Goal: Information Seeking & Learning: Check status

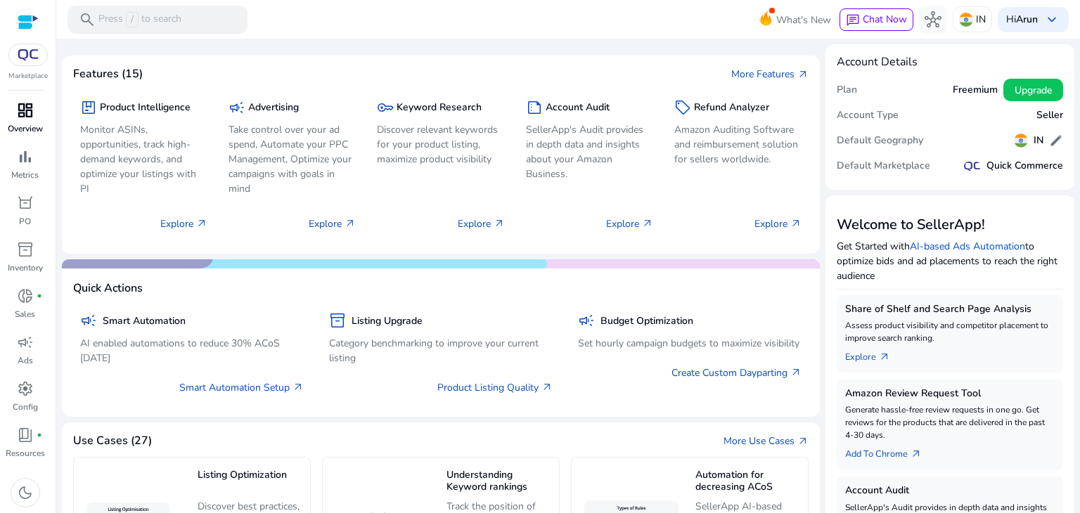
drag, startPoint x: 507, startPoint y: 214, endPoint x: 20, endPoint y: 115, distance: 496.6
click at [20, 115] on span "dashboard" at bounding box center [25, 110] width 17 height 17
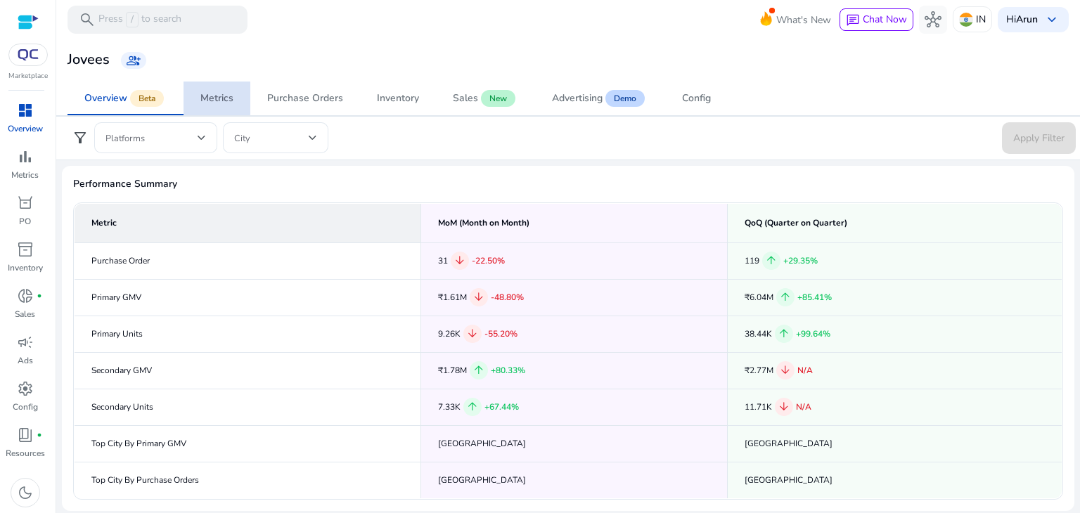
click at [202, 98] on div "Metrics" at bounding box center [216, 98] width 33 height 10
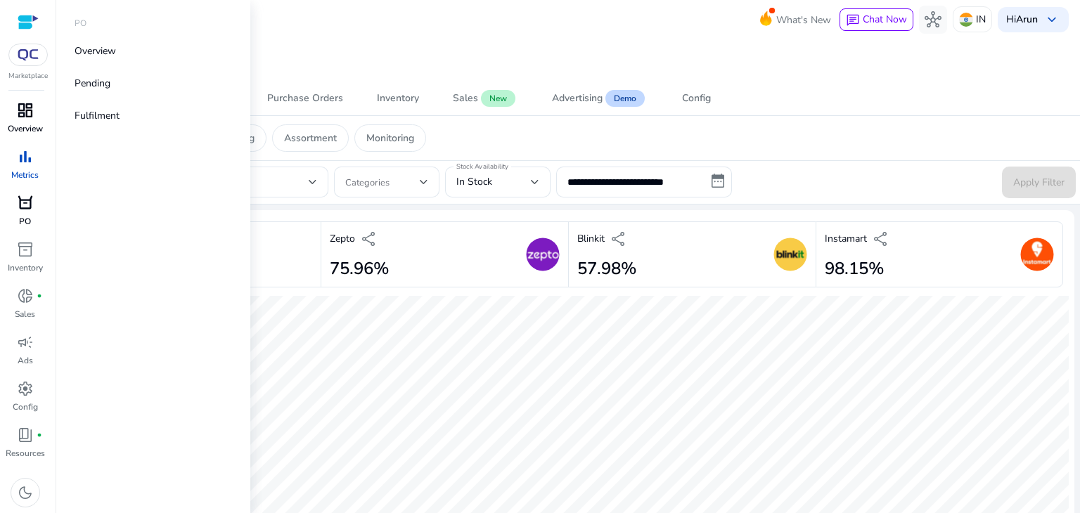
click at [18, 206] on span "orders" at bounding box center [25, 203] width 17 height 17
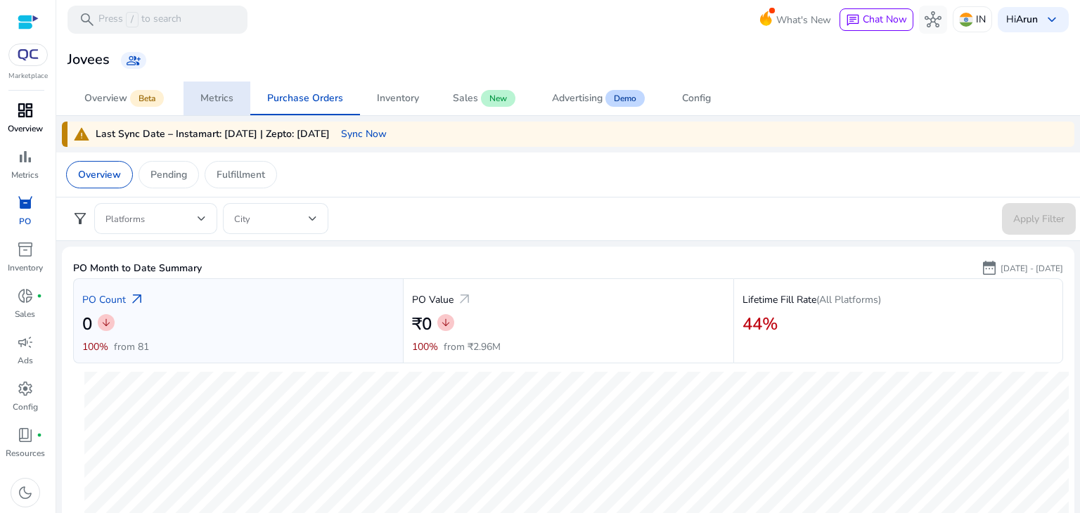
click at [22, 122] on link "dashboard Overview" at bounding box center [25, 122] width 50 height 46
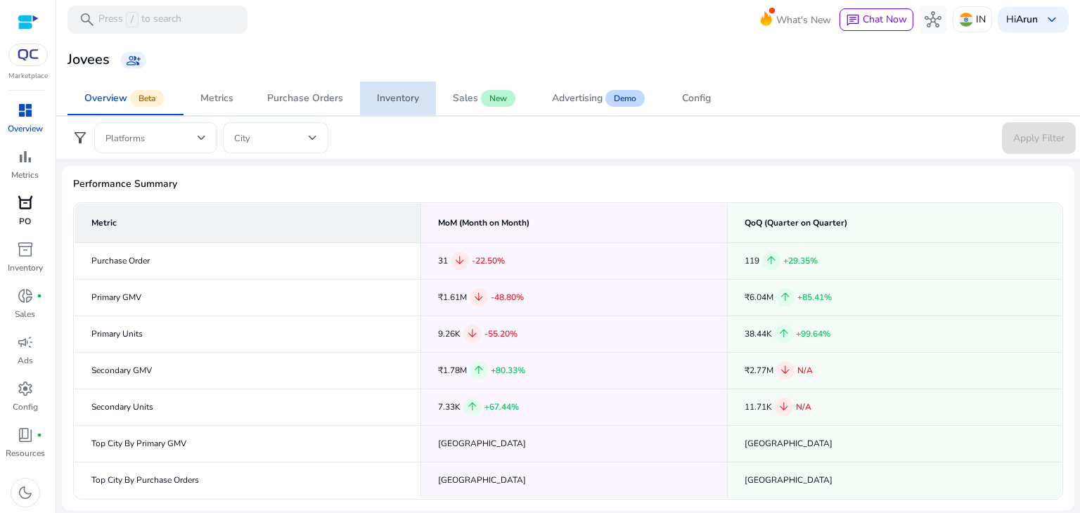
click at [399, 93] on div "Inventory" at bounding box center [398, 98] width 42 height 10
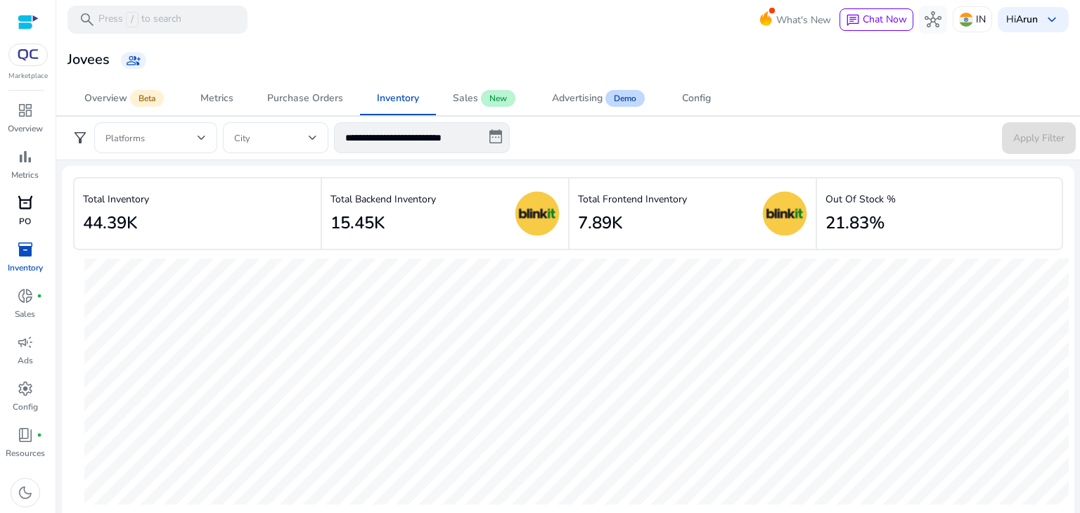
scroll to position [3, 0]
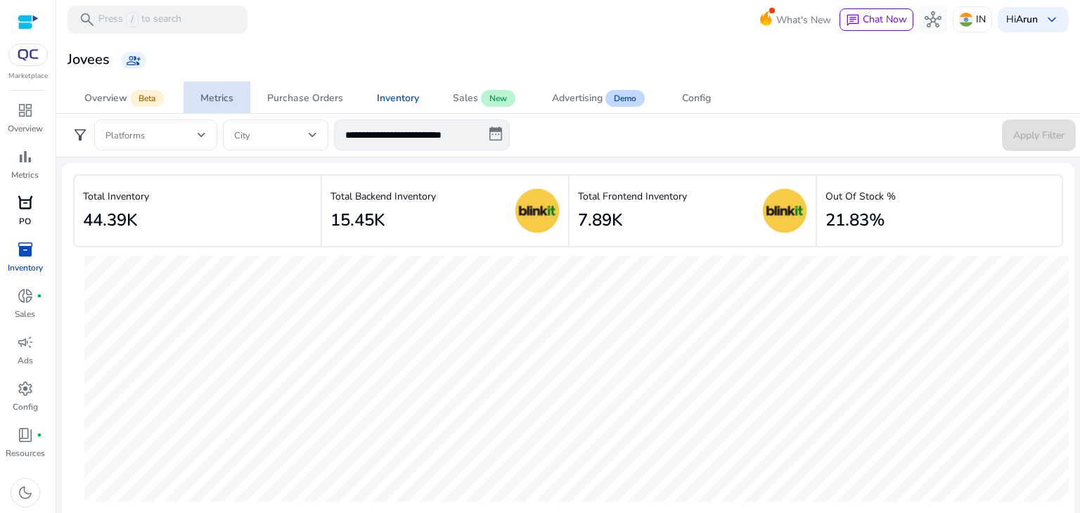
click at [220, 94] on div "Metrics" at bounding box center [216, 98] width 33 height 10
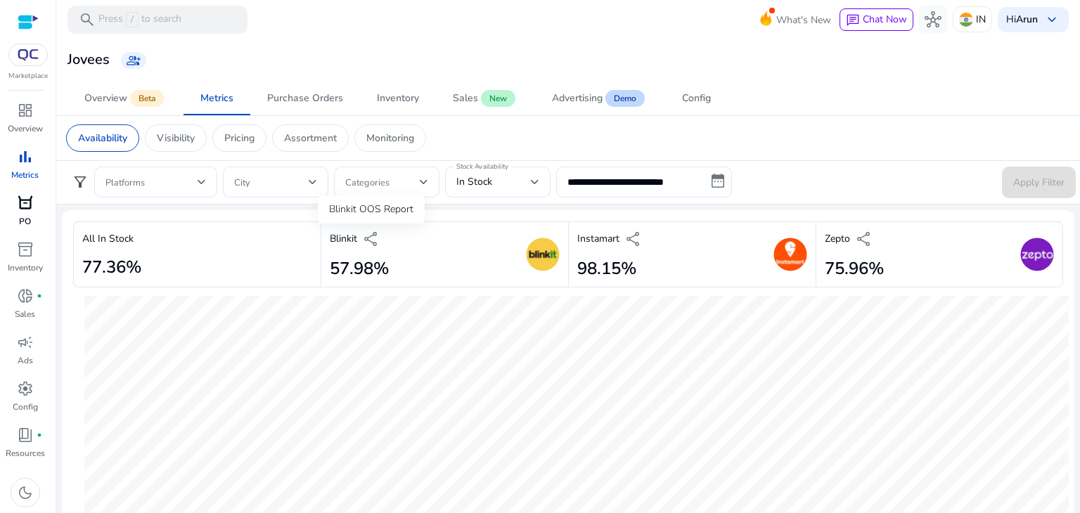
click at [372, 239] on span "share" at bounding box center [371, 239] width 17 height 17
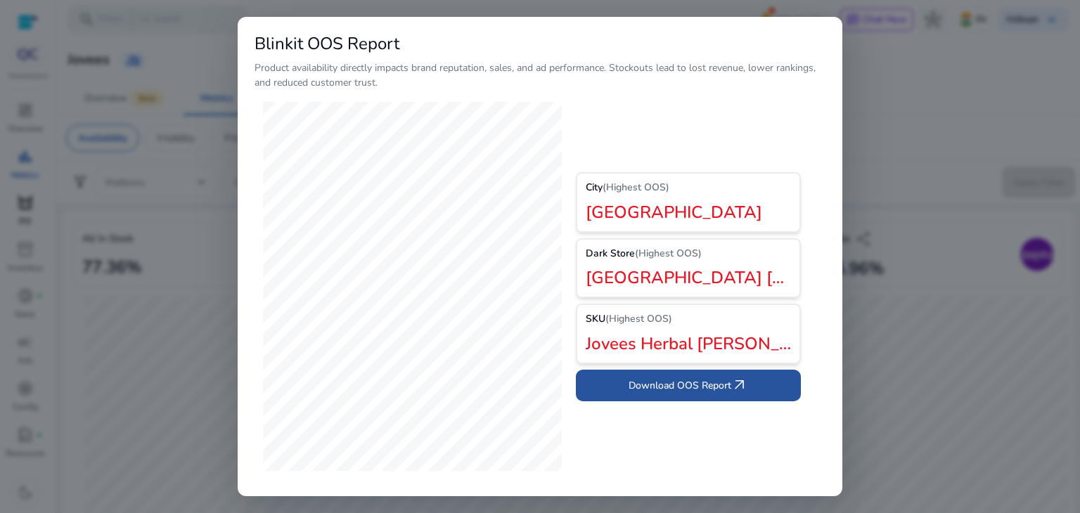
click at [702, 377] on span "Download OOS Report arrow_outward" at bounding box center [687, 385] width 119 height 17
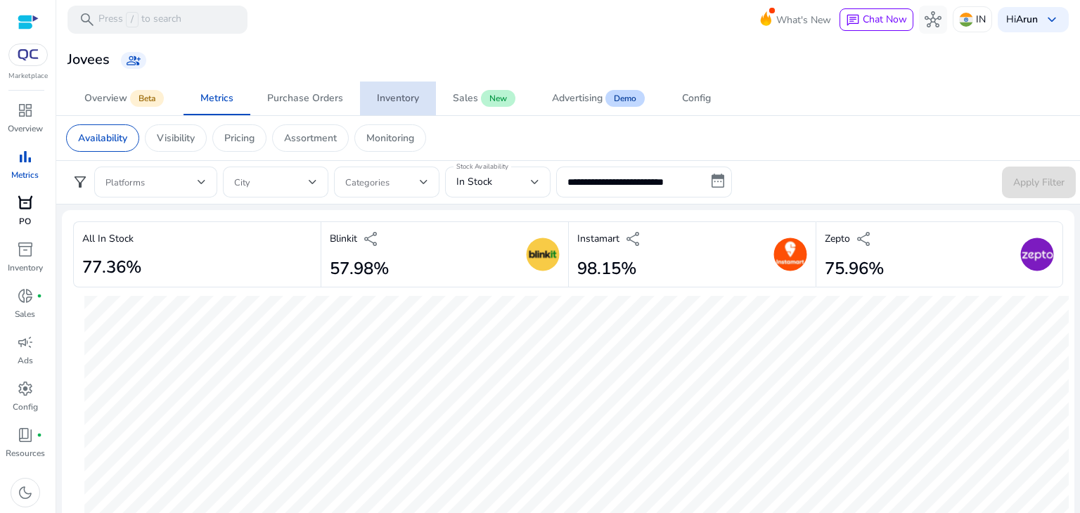
click at [387, 93] on div "Inventory" at bounding box center [398, 98] width 42 height 10
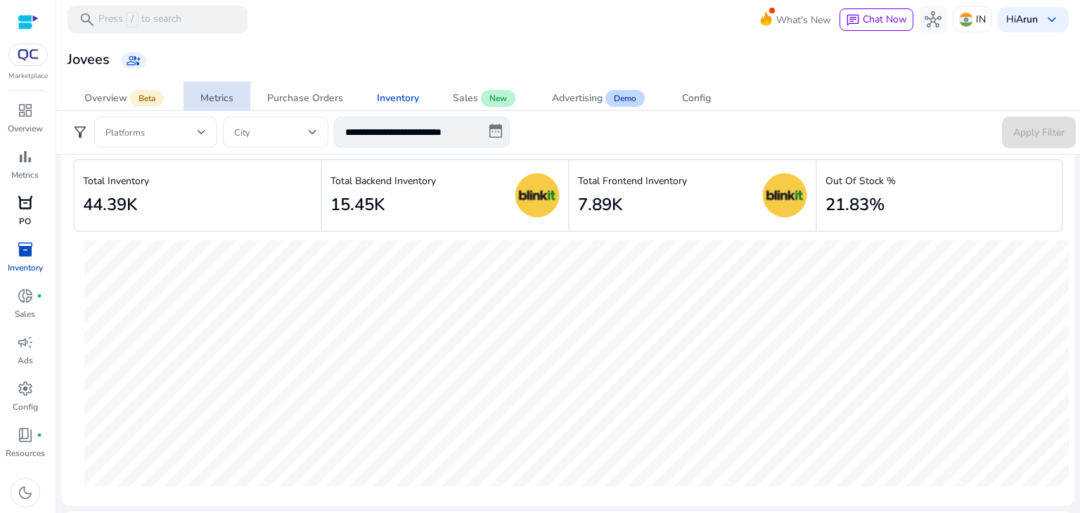
click at [214, 100] on div "Metrics" at bounding box center [216, 98] width 33 height 10
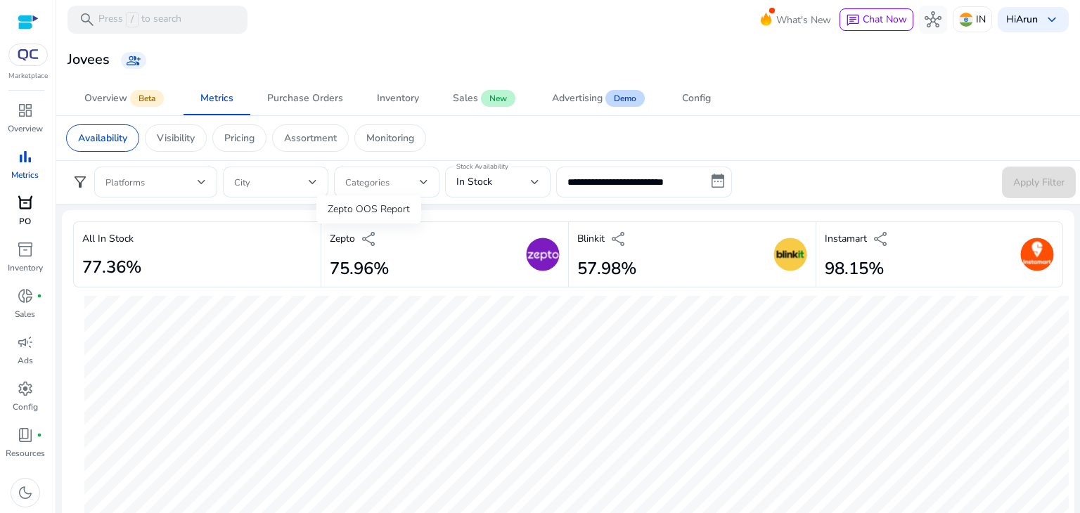
click at [368, 241] on span "share" at bounding box center [369, 239] width 17 height 17
click at [174, 131] on p "Visibility" at bounding box center [176, 138] width 38 height 15
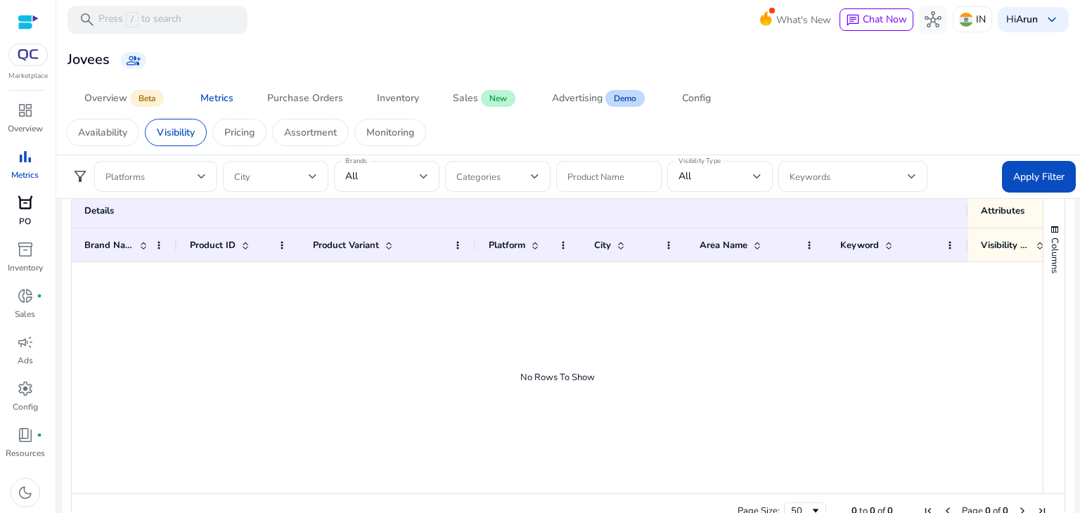
scroll to position [963, 0]
click at [233, 135] on p "Pricing" at bounding box center [239, 132] width 30 height 15
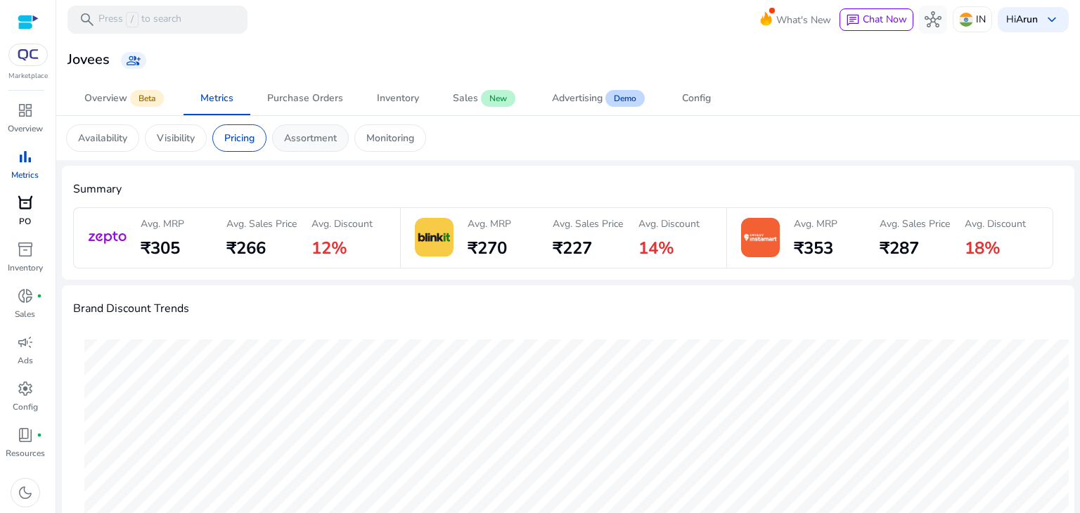
click at [331, 127] on div "Assortment" at bounding box center [310, 137] width 77 height 27
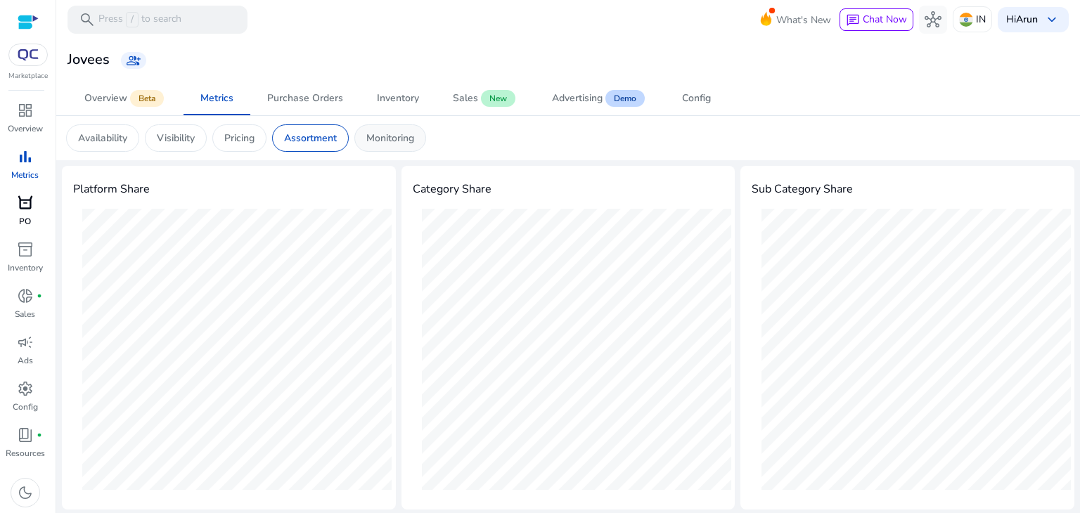
click at [382, 146] on div "Monitoring" at bounding box center [390, 137] width 72 height 27
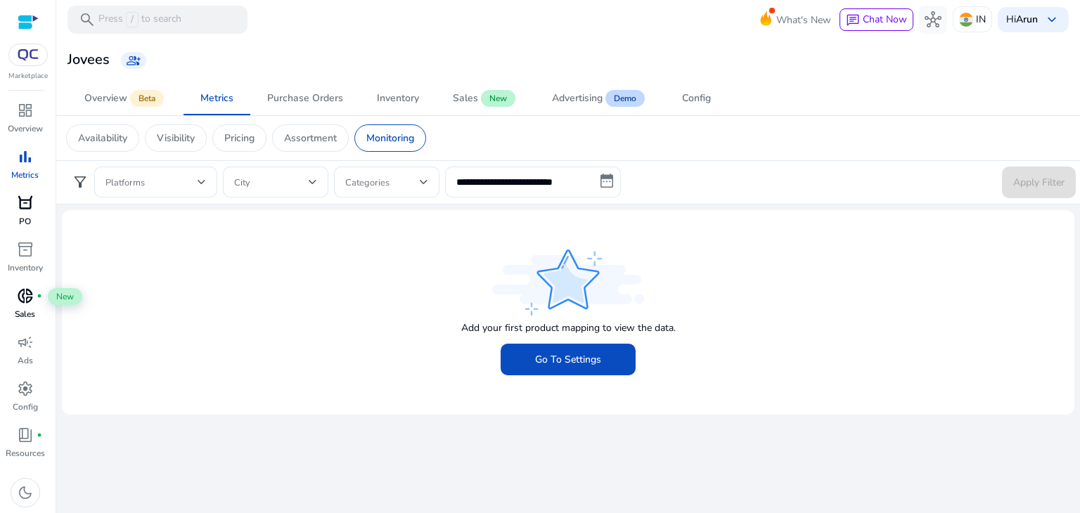
click at [27, 296] on span "donut_small" at bounding box center [25, 296] width 17 height 17
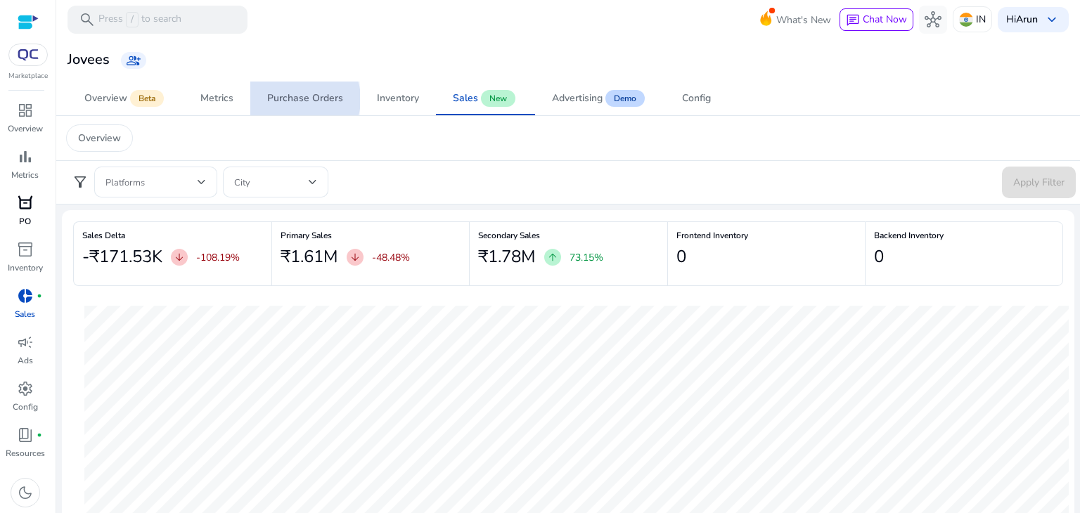
click at [298, 99] on div "Purchase Orders" at bounding box center [305, 98] width 76 height 10
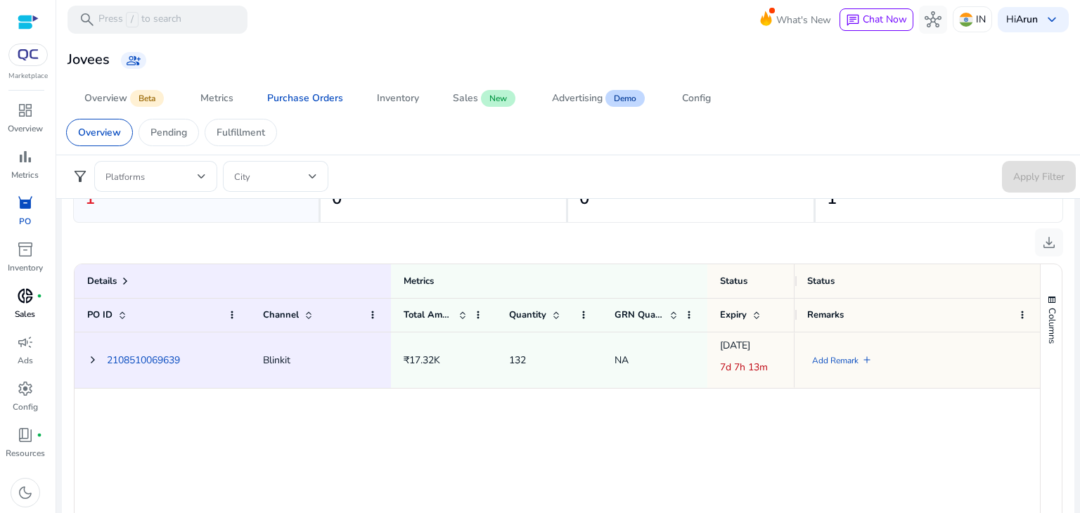
scroll to position [617, 0]
click at [172, 354] on link "2108510069639" at bounding box center [143, 358] width 73 height 13
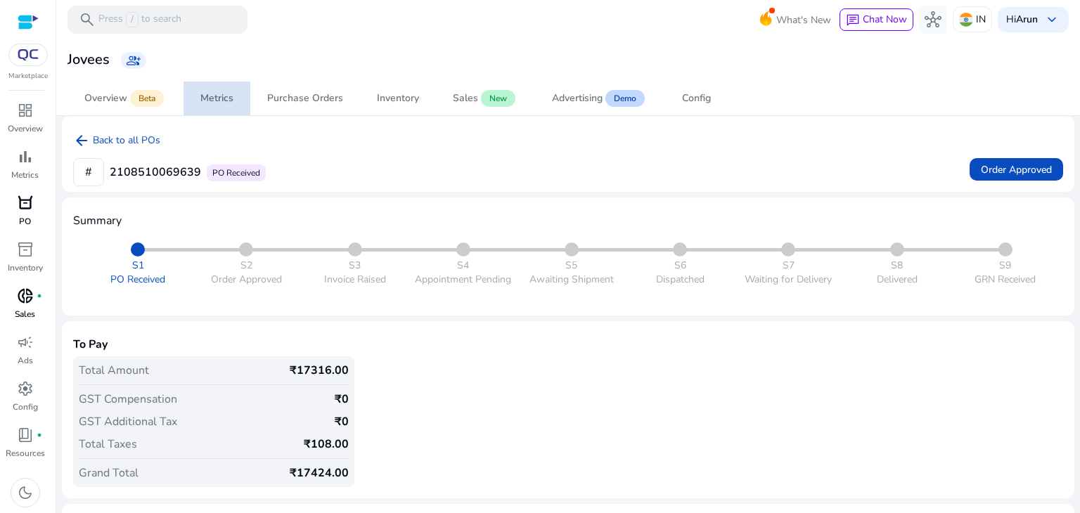
click at [228, 99] on div "Metrics" at bounding box center [216, 98] width 33 height 10
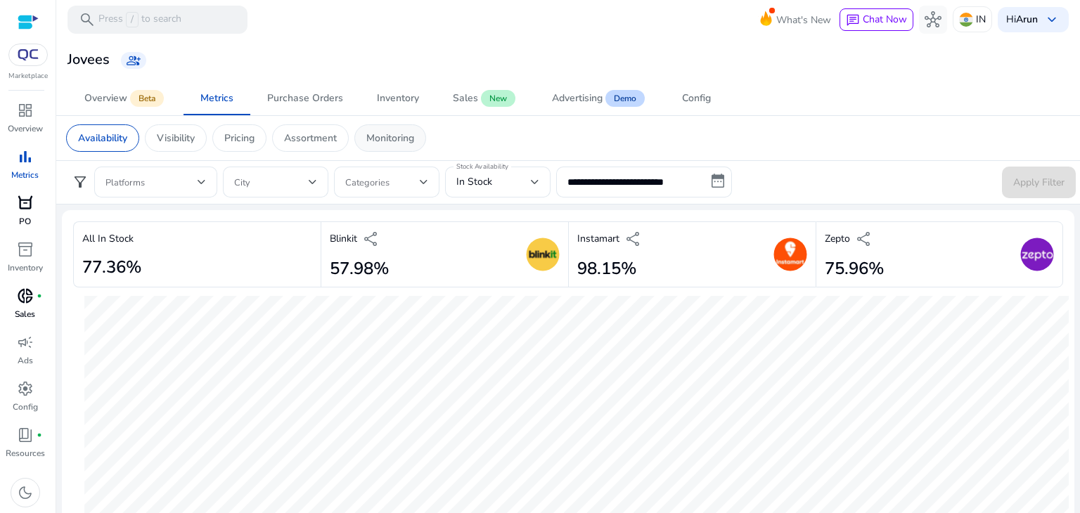
click at [420, 146] on div "Monitoring" at bounding box center [390, 137] width 72 height 27
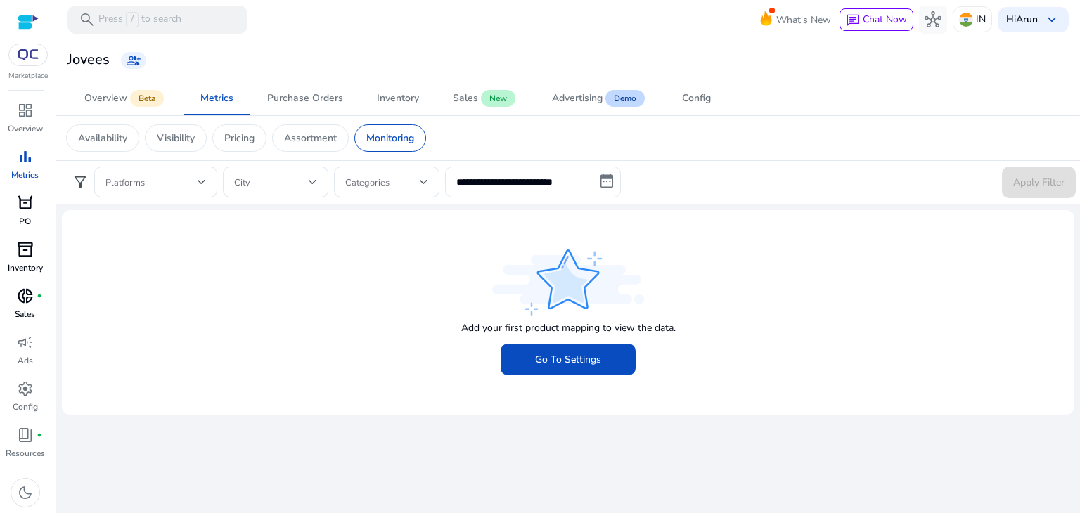
click at [22, 252] on span "inventory_2" at bounding box center [25, 249] width 17 height 17
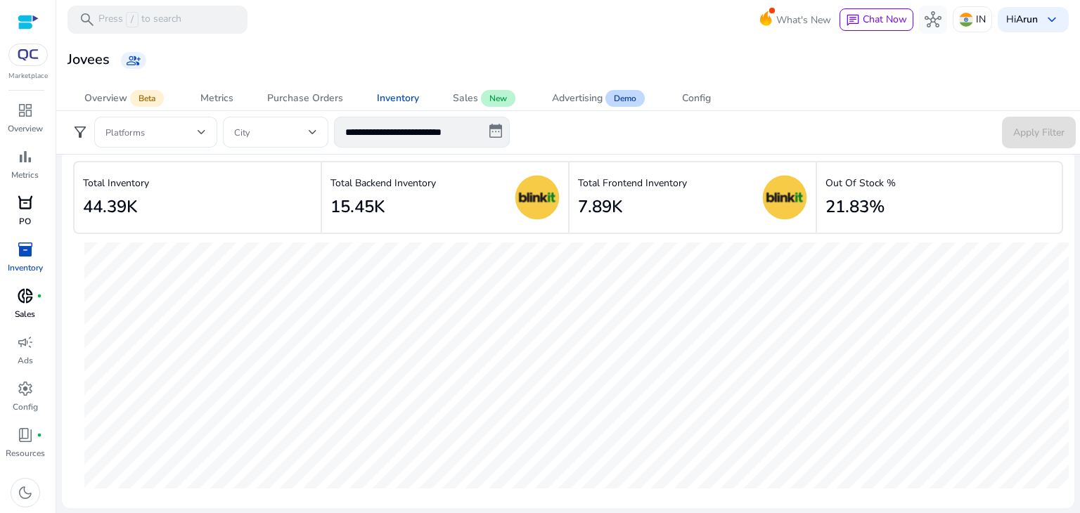
scroll to position [15, 0]
click at [209, 90] on span "Metrics" at bounding box center [216, 99] width 33 height 34
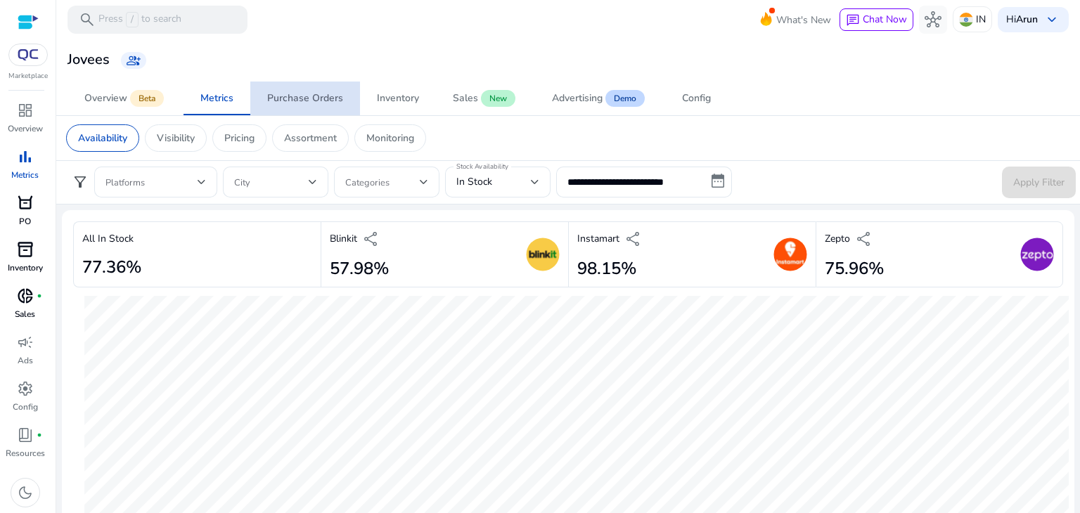
click at [316, 89] on span "Purchase Orders" at bounding box center [305, 99] width 76 height 34
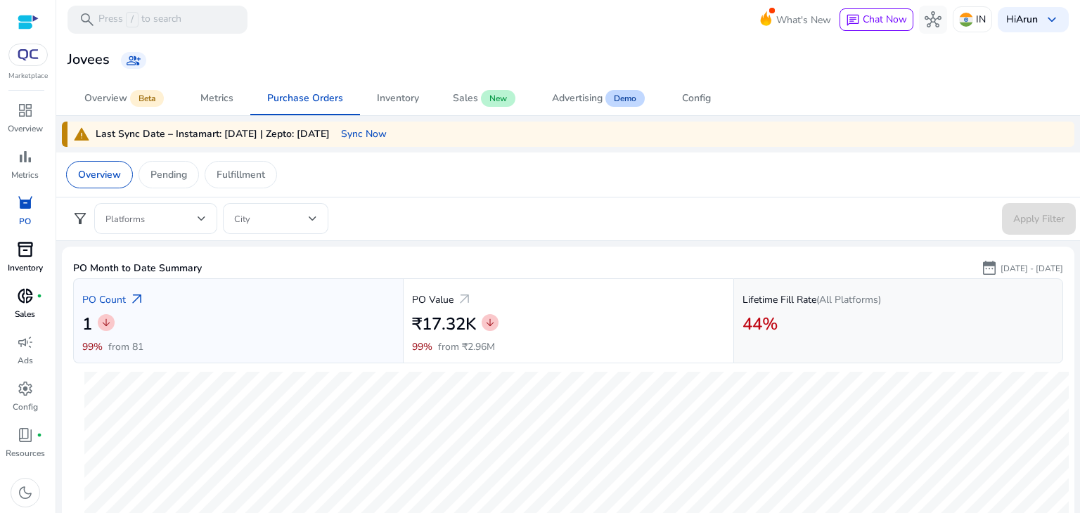
click at [758, 306] on div "Lifetime Fill Rate (All Platforms)" at bounding box center [897, 300] width 311 height 24
click at [747, 330] on h2 "44%" at bounding box center [759, 324] width 35 height 20
click at [489, 320] on span "arrow_downward" at bounding box center [489, 322] width 11 height 11
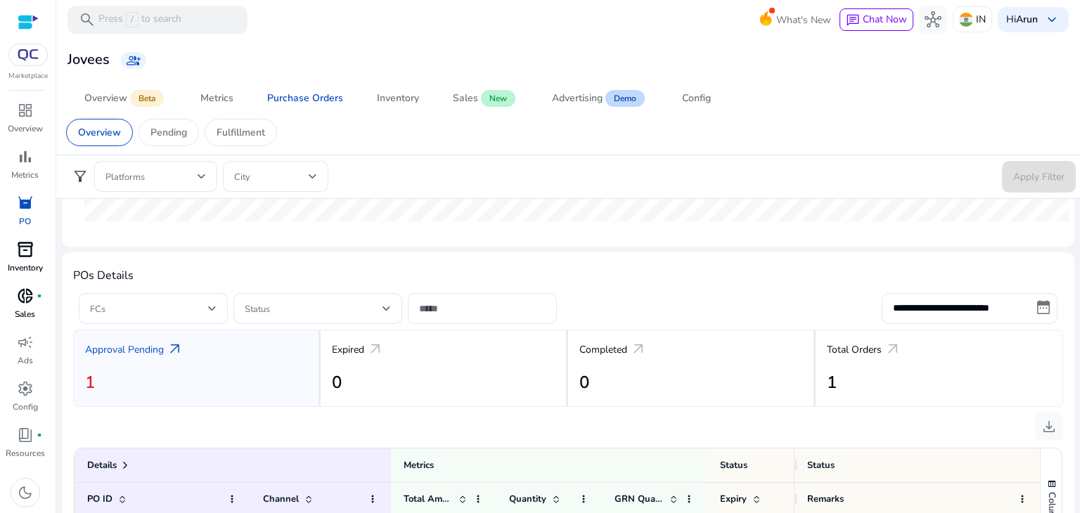
scroll to position [440, 0]
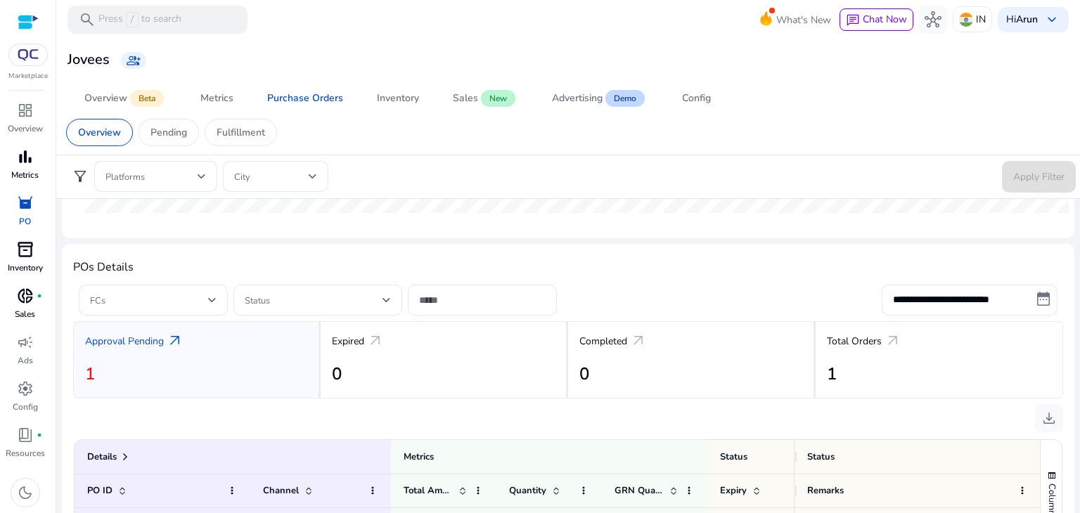
click at [22, 156] on span "bar_chart" at bounding box center [25, 156] width 17 height 17
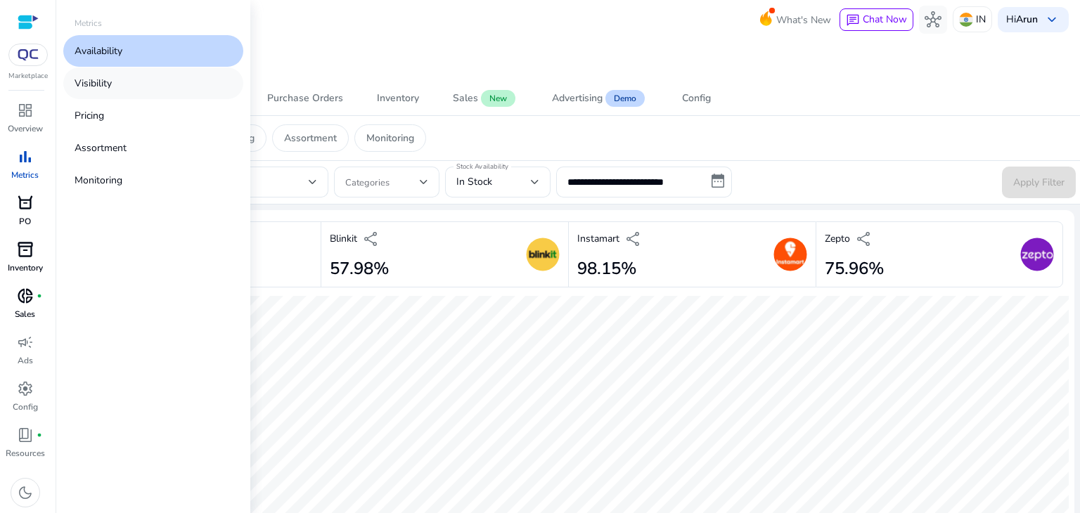
click at [129, 85] on link "Visibility" at bounding box center [153, 83] width 180 height 32
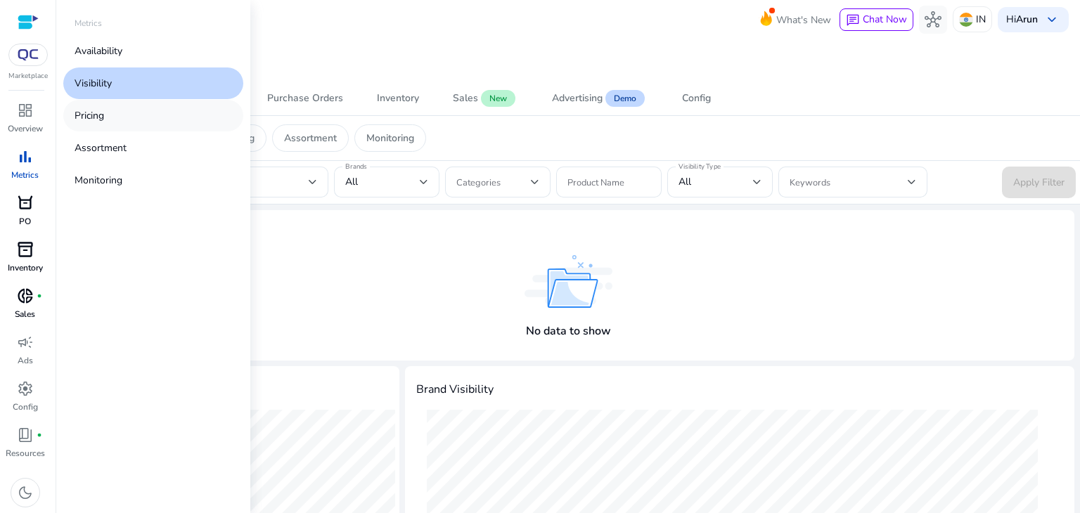
click at [105, 125] on link "Pricing" at bounding box center [153, 116] width 180 height 32
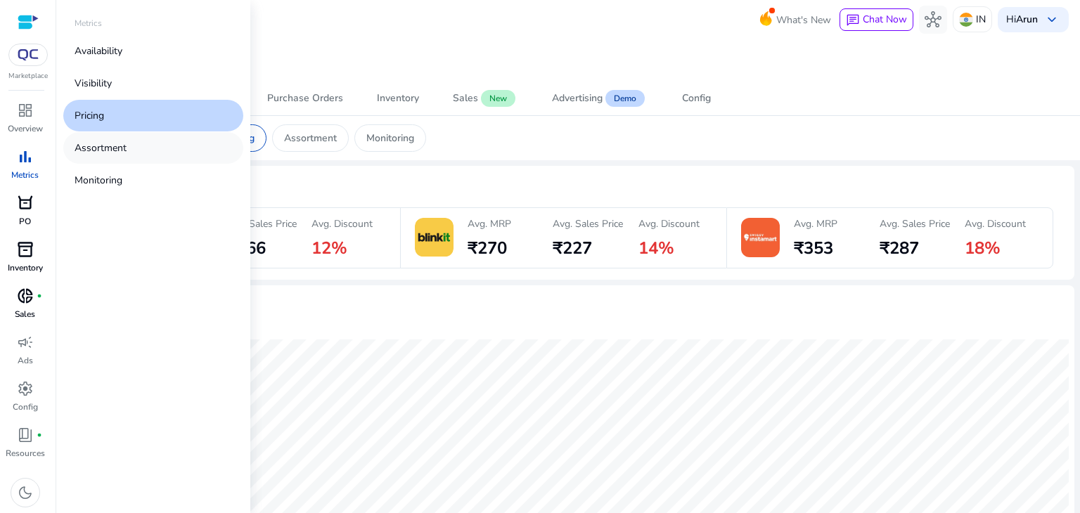
click at [105, 143] on p "Assortment" at bounding box center [101, 148] width 52 height 15
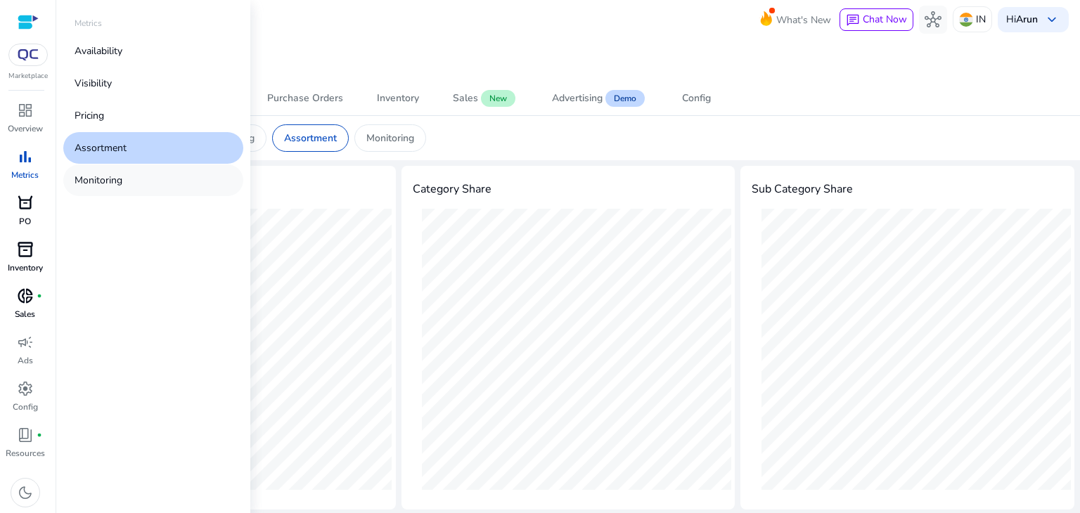
click at [115, 179] on p "Monitoring" at bounding box center [99, 180] width 48 height 15
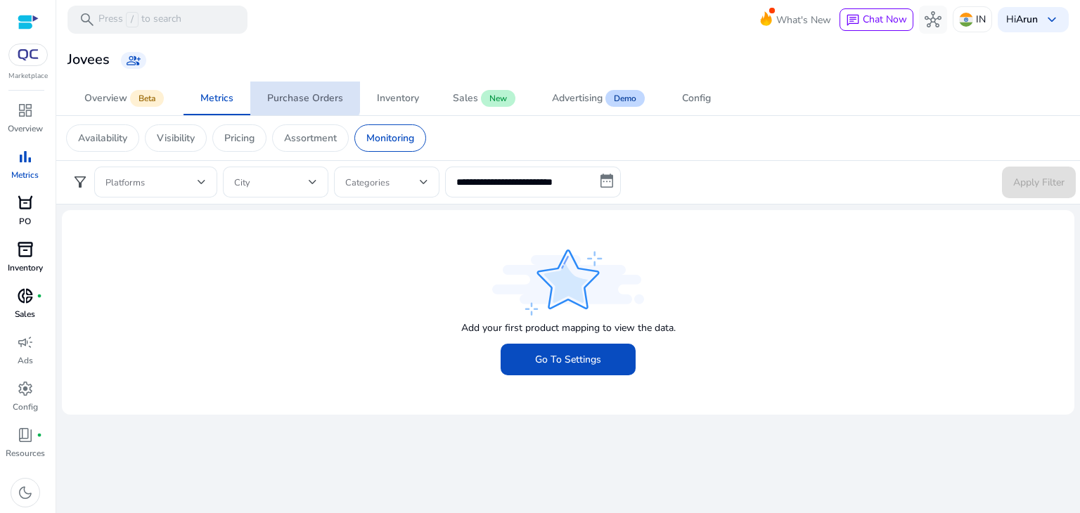
click at [281, 82] on span "Purchase Orders" at bounding box center [305, 99] width 76 height 34
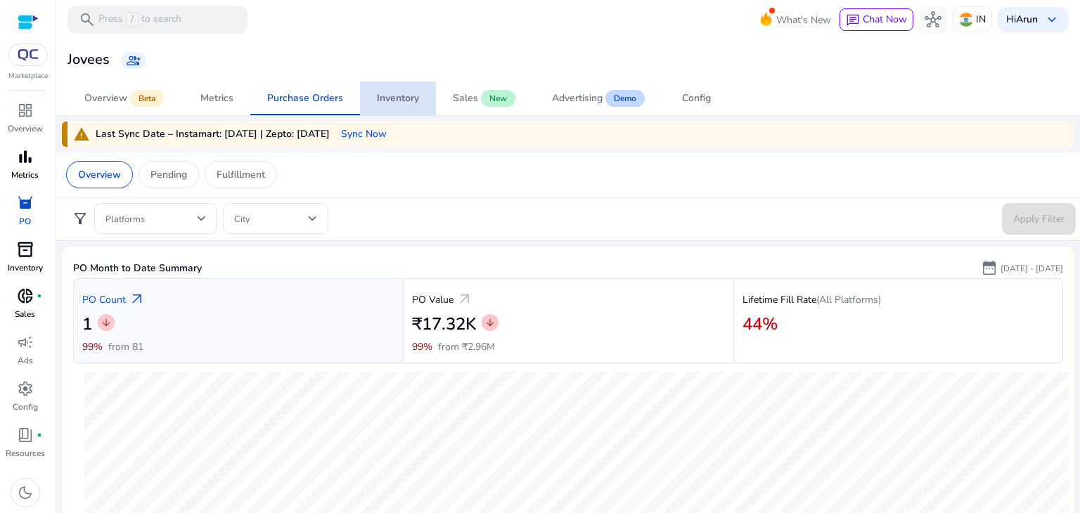
click at [396, 82] on span "Inventory" at bounding box center [398, 99] width 42 height 34
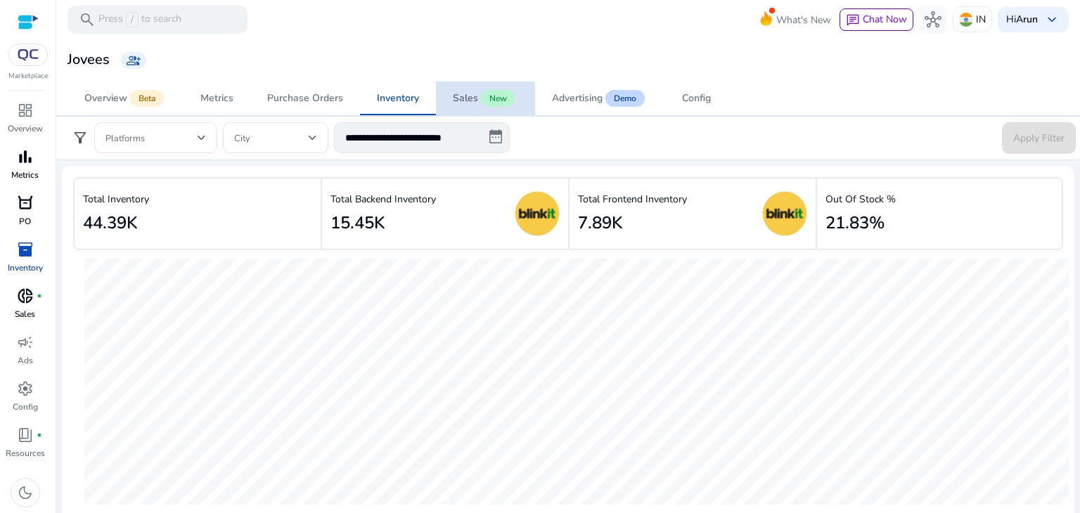
click at [484, 95] on span "New" at bounding box center [498, 98] width 34 height 17
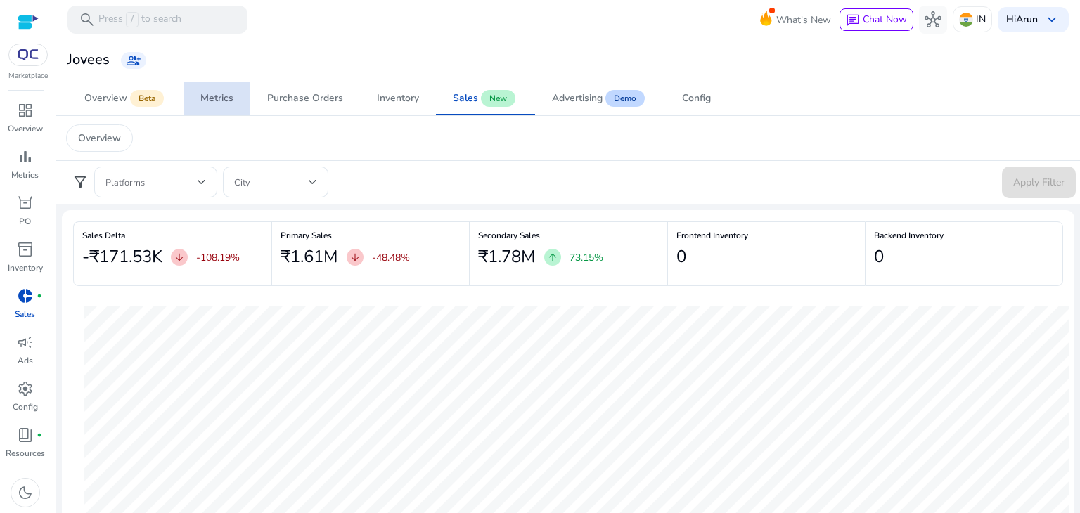
click at [226, 93] on div "Metrics" at bounding box center [216, 98] width 33 height 10
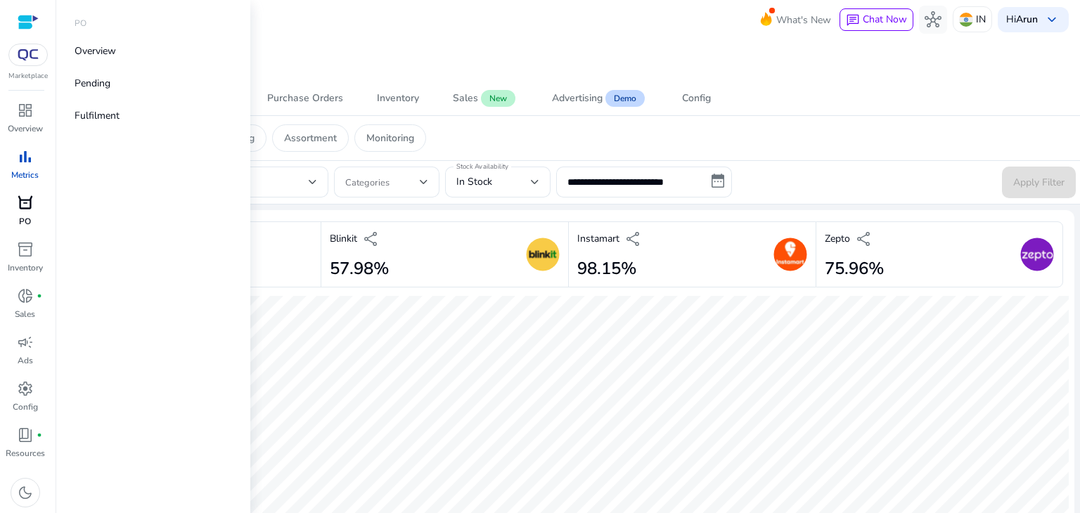
click at [25, 207] on span "orders" at bounding box center [25, 203] width 17 height 17
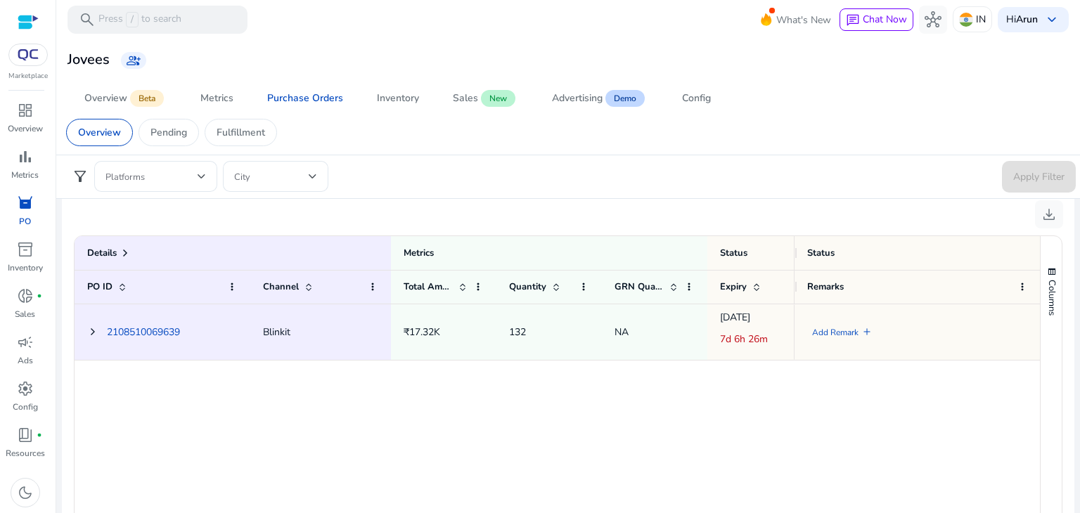
scroll to position [644, 0]
